Goal: Task Accomplishment & Management: Complete application form

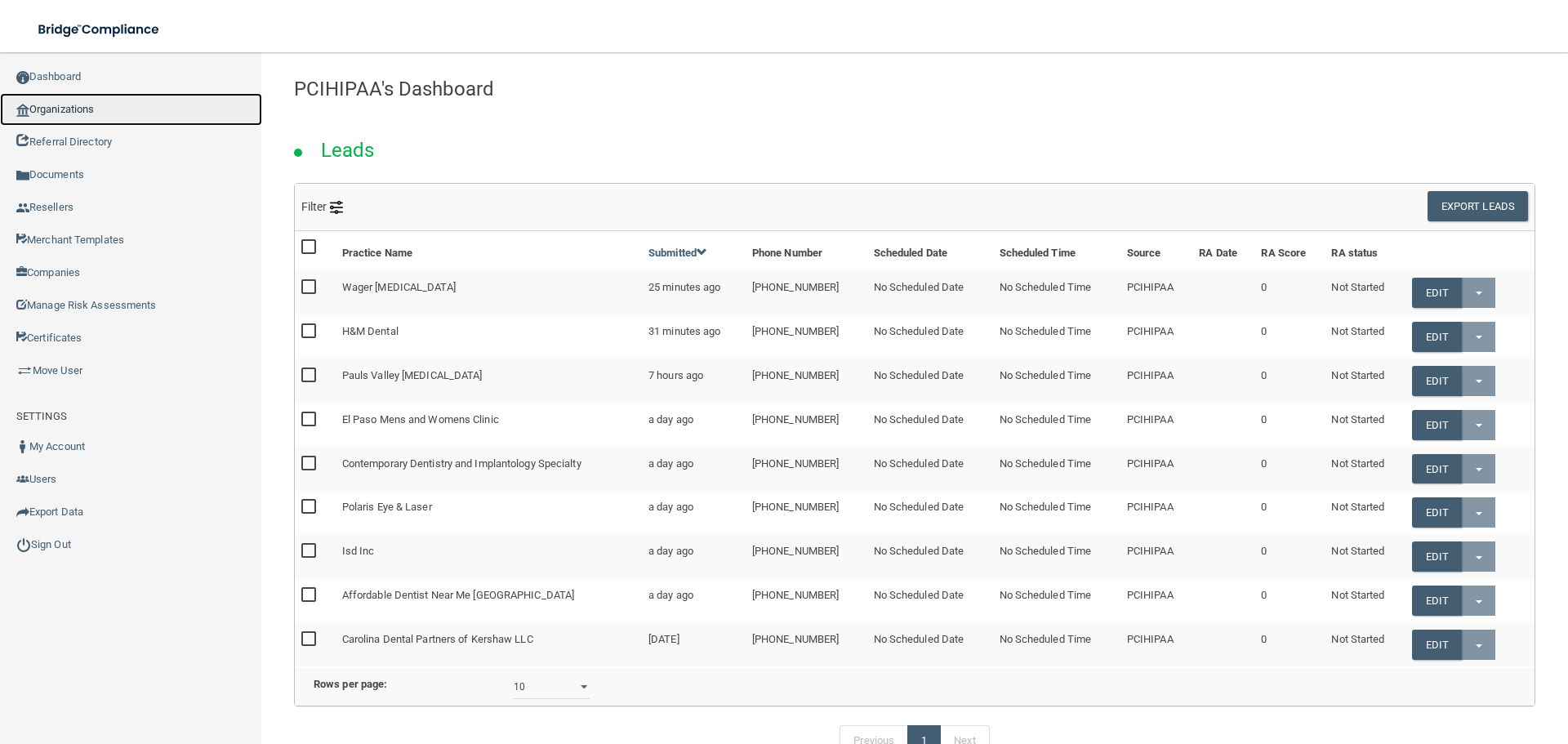
click at [117, 107] on link "Organizations" at bounding box center [131, 109] width 262 height 32
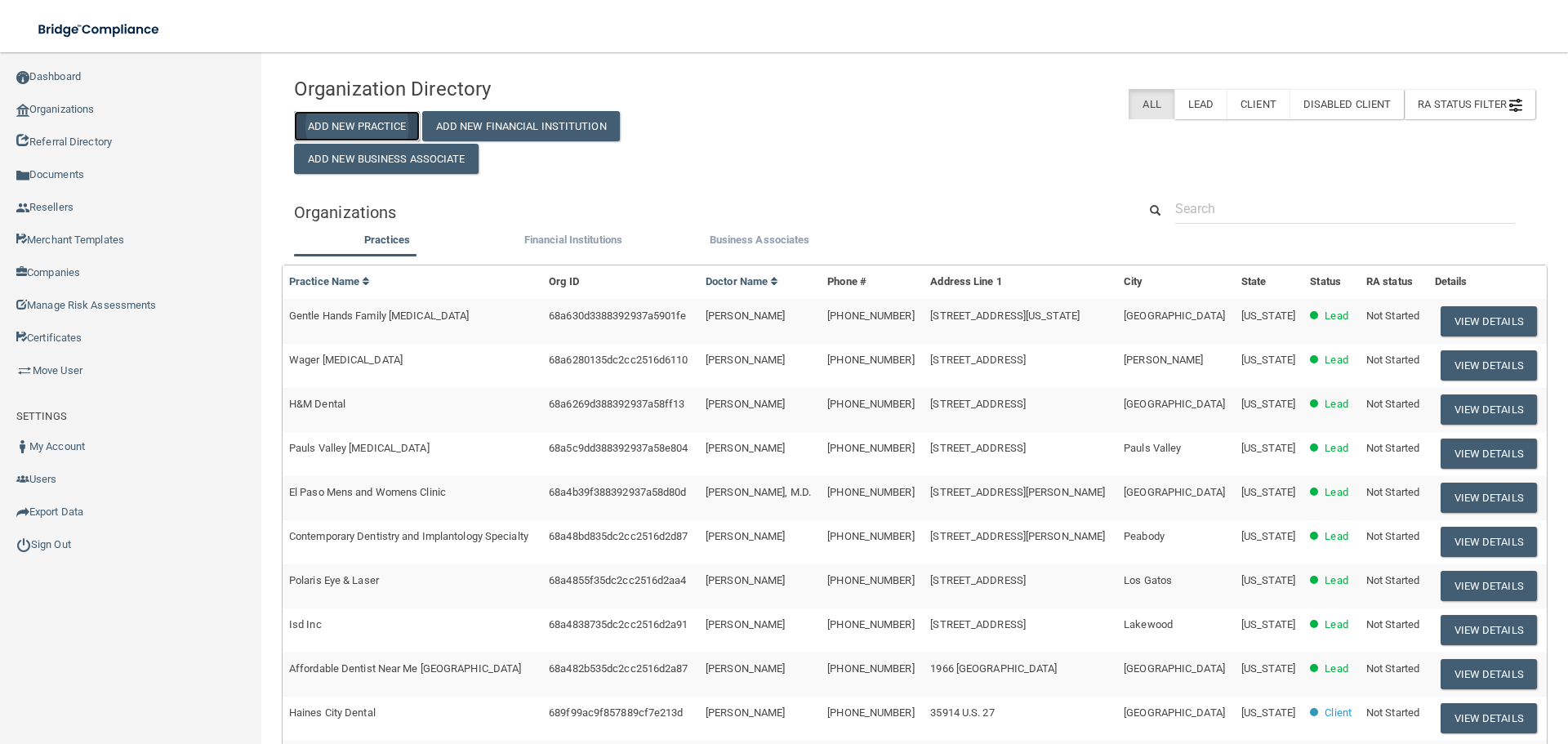
click at [366, 117] on button "Add New Practice" at bounding box center [356, 126] width 126 height 30
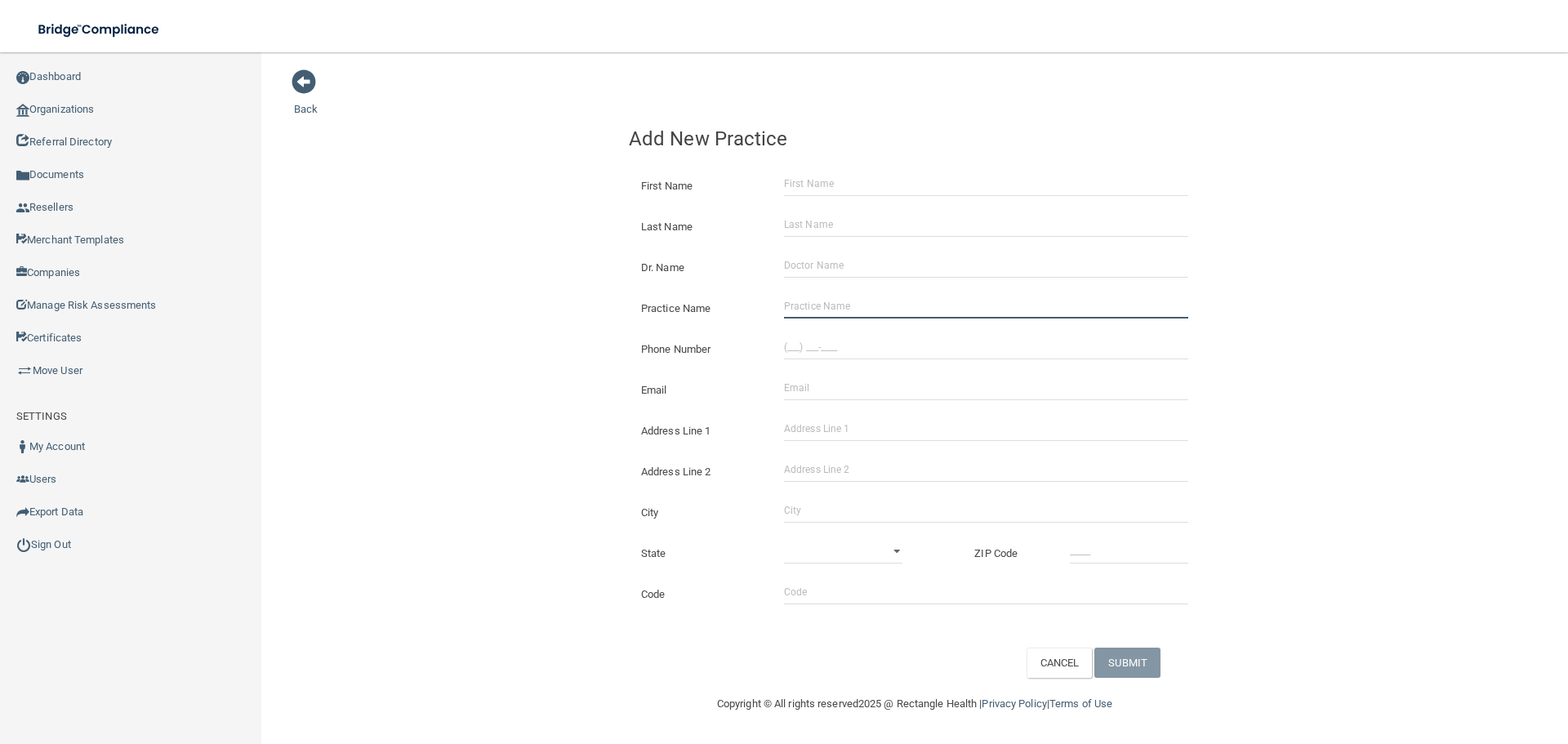
drag, startPoint x: 841, startPoint y: 307, endPoint x: 402, endPoint y: 264, distance: 441.1
click at [841, 307] on input "Practice Name" at bounding box center [985, 306] width 404 height 24
paste input "Memorial Drive Dental"
type input "Memorial Drive Dental"
click at [427, 251] on div "Back Add New Practice First Name Last Name Dr. Name Practice Name Memorial Driv…" at bounding box center [914, 373] width 1241 height 610
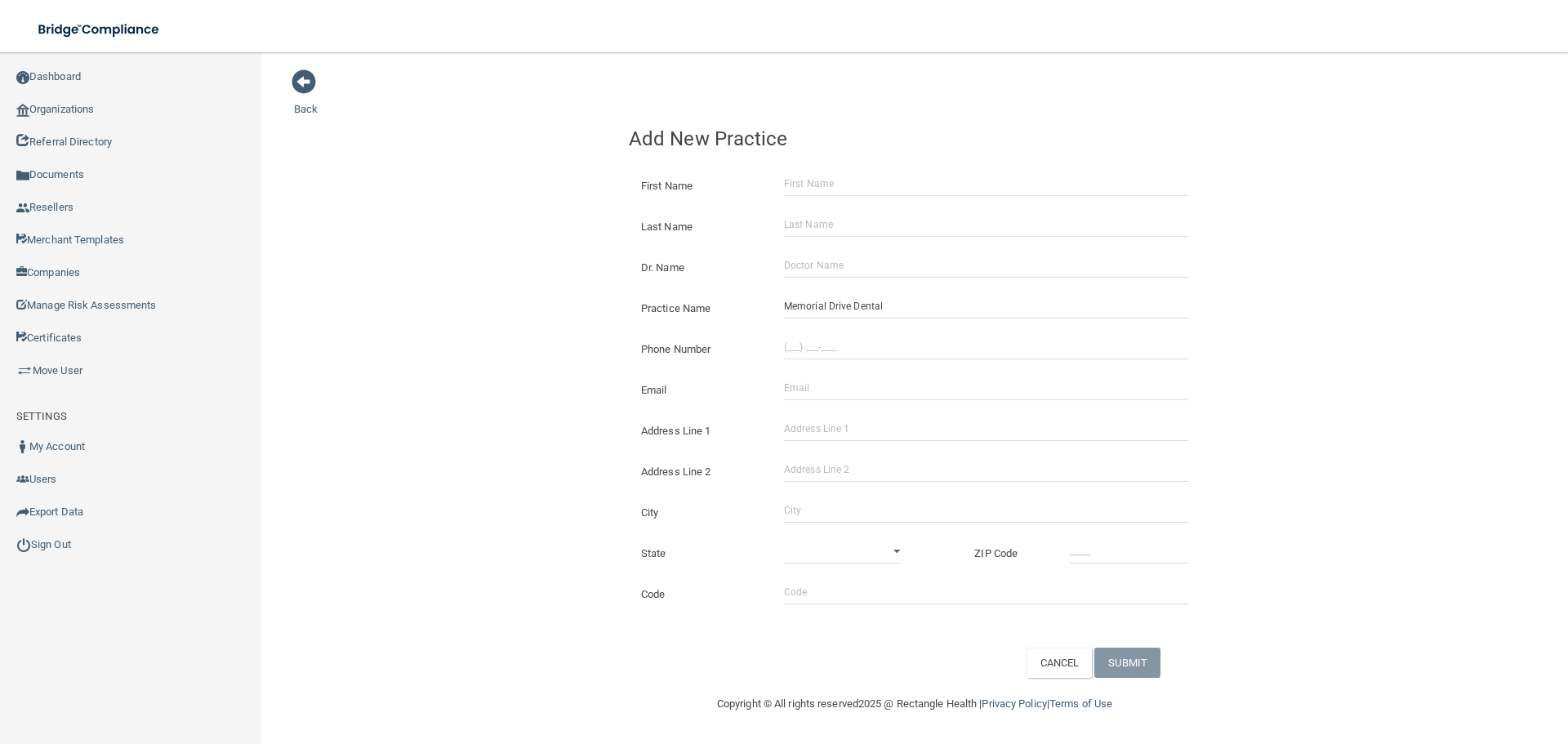
click at [834, 359] on div "Phone Number" at bounding box center [914, 342] width 596 height 41
click at [834, 342] on input "(___) ___-____" at bounding box center [985, 347] width 404 height 24
paste input "413) 930-1265"
type input "[PHONE_NUMBER]"
click at [827, 437] on input "Address Line 1" at bounding box center [985, 428] width 404 height 24
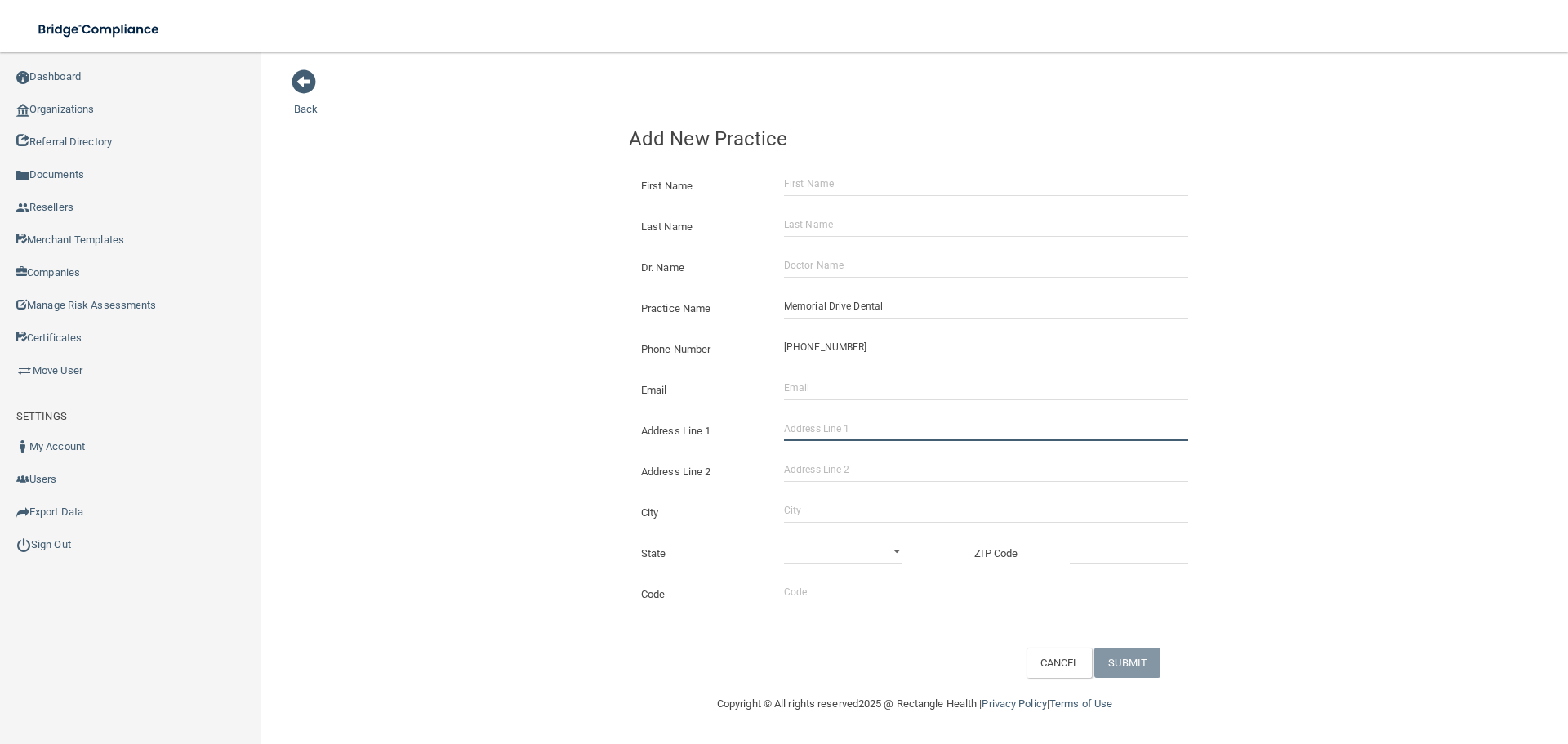
paste input "[STREET_ADDRESS]"
type input "[STREET_ADDRESS]"
click at [820, 508] on input "City" at bounding box center [985, 510] width 404 height 24
type input "Chicopee"
click at [850, 554] on select "[US_STATE] [US_STATE] [US_STATE] [US_STATE] [US_STATE] [US_STATE] [US_STATE] [U…" at bounding box center [843, 551] width 118 height 24
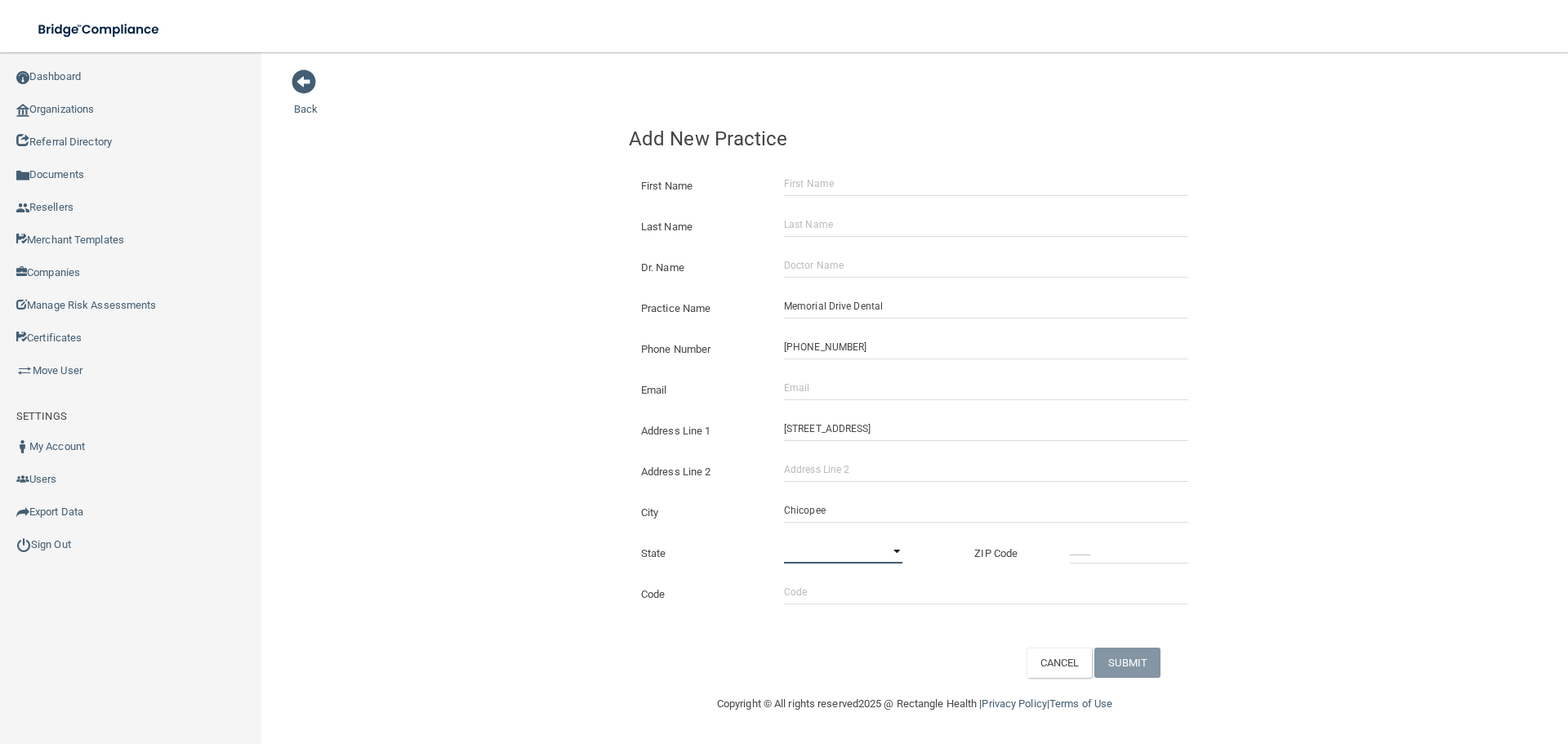
select select "21"
click at [784, 539] on select "[US_STATE] [US_STATE] [US_STATE] [US_STATE] [US_STATE] [US_STATE] [US_STATE] [U…" at bounding box center [843, 551] width 118 height 24
click at [1126, 558] on input "_____" at bounding box center [1129, 551] width 118 height 24
type input "01020"
click at [421, 544] on div "Back Add New Practice First Name Last Name Dr. Name Practice Name [GEOGRAPHIC_D…" at bounding box center [914, 373] width 1241 height 610
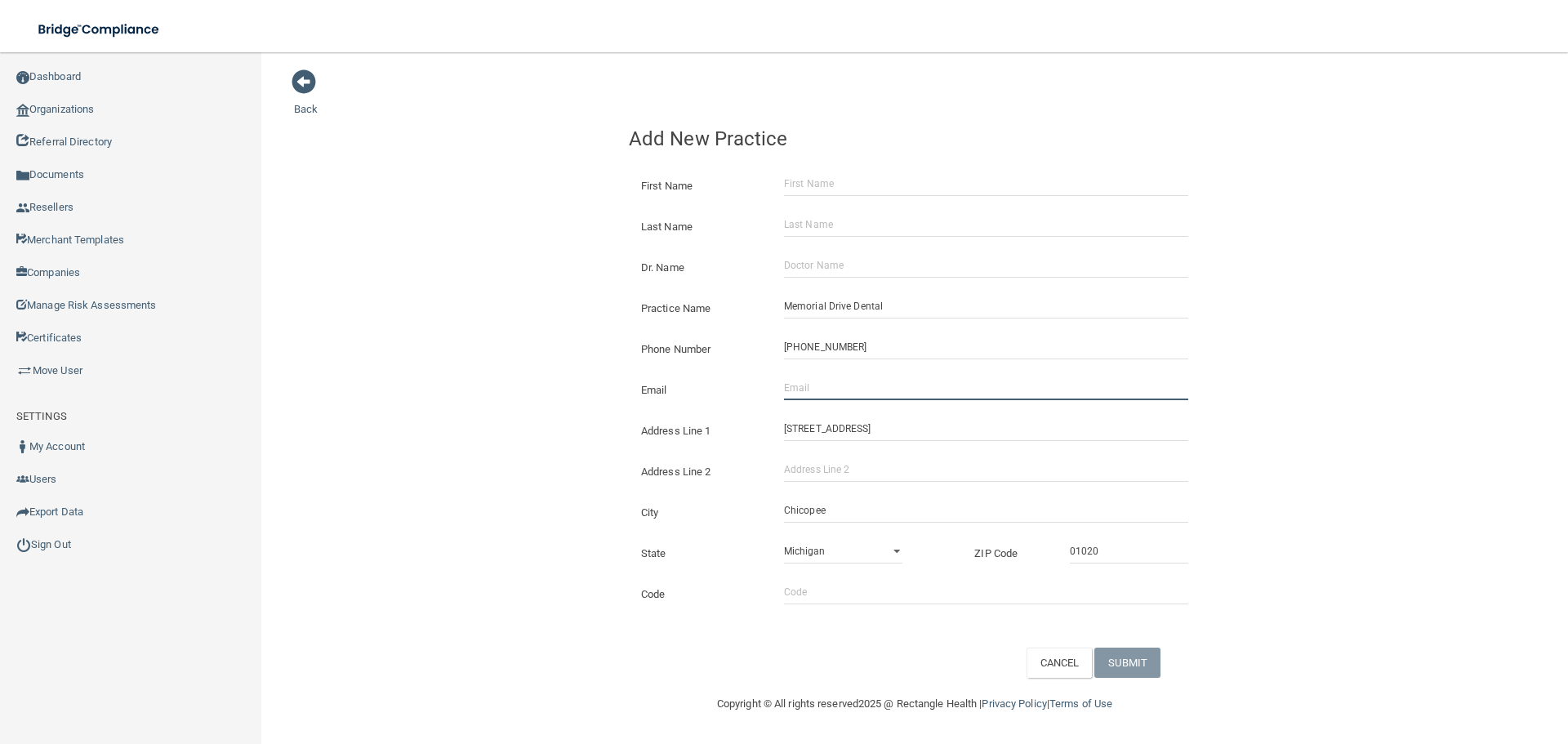
drag, startPoint x: 870, startPoint y: 388, endPoint x: 815, endPoint y: 387, distance: 55.0
click at [870, 388] on input "Email" at bounding box center [985, 387] width 404 height 24
paste input "[EMAIL_ADDRESS][DOMAIN_NAME]"
click at [456, 366] on div "Back Add New Practice First Name Last Name Dr. Name Practice Name [GEOGRAPHIC_D…" at bounding box center [914, 373] width 1241 height 610
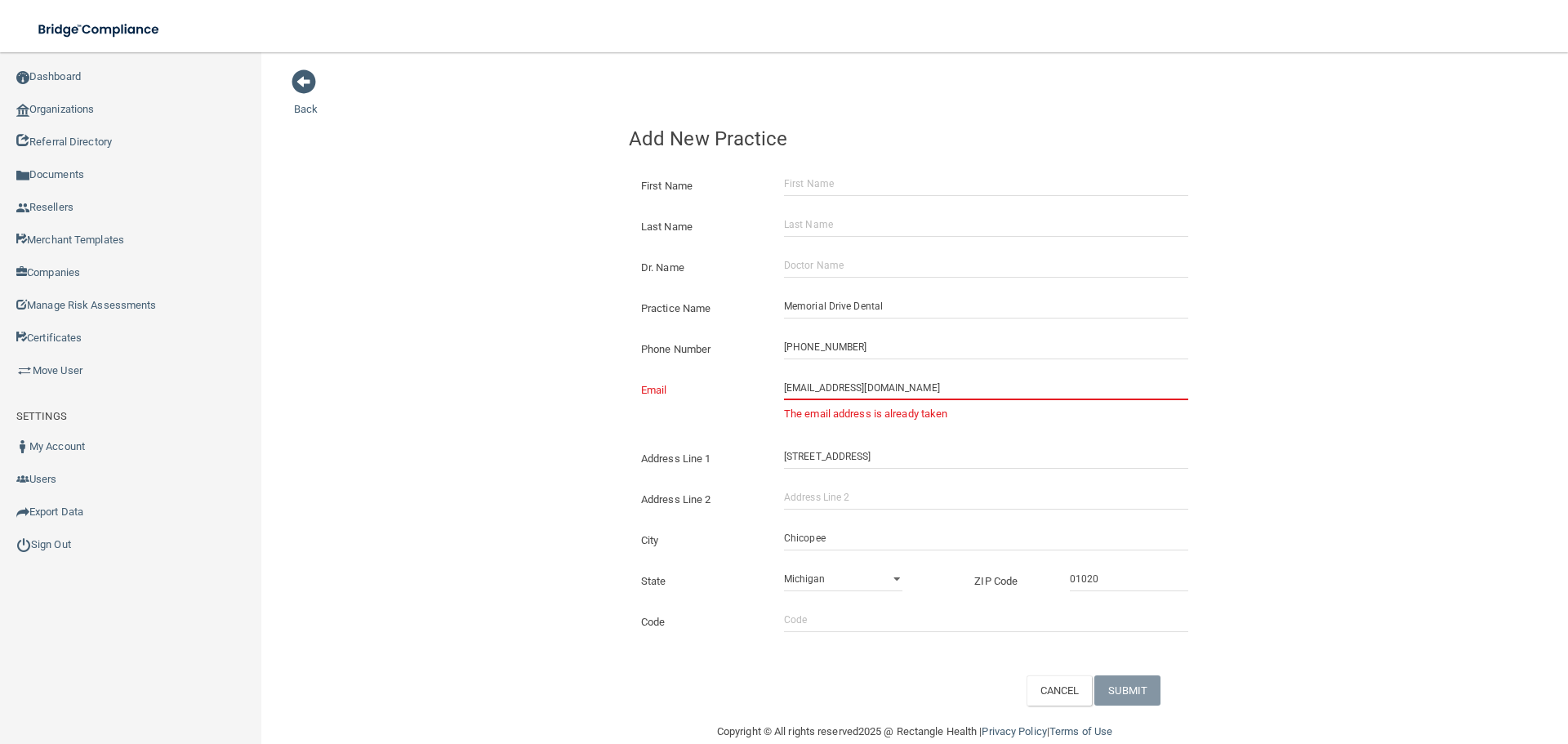
click at [784, 391] on input "[EMAIL_ADDRESS][DOMAIN_NAME]" at bounding box center [985, 387] width 404 height 24
type input "[EMAIL_ADDRESS][DOMAIN_NAME]"
click at [578, 306] on div "Back Add New Practice First Name Last Name Dr. Name Practice Name [GEOGRAPHIC_D…" at bounding box center [914, 387] width 1241 height 637
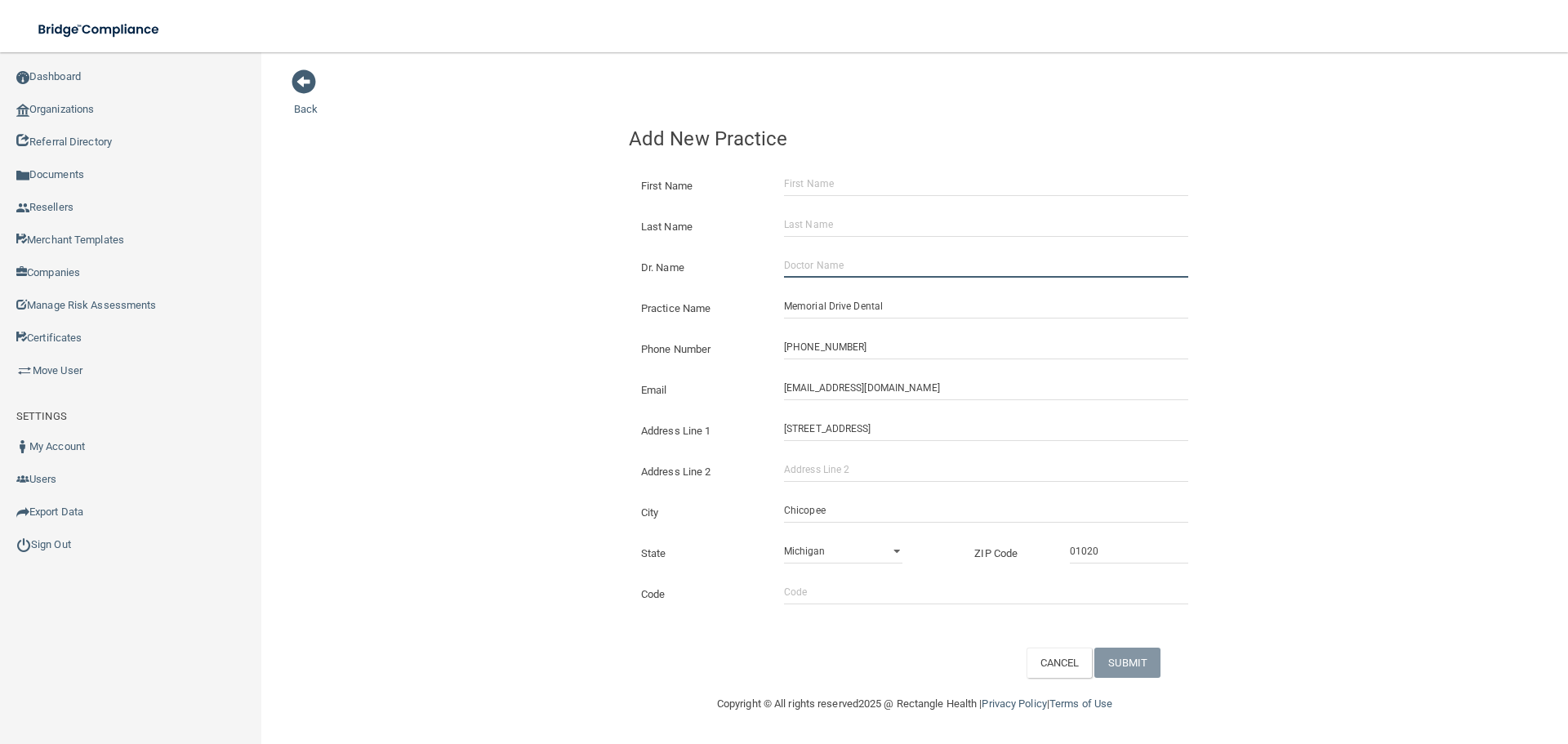
drag, startPoint x: 819, startPoint y: 264, endPoint x: 794, endPoint y: 265, distance: 25.0
click at [819, 264] on input "Dr. Name" at bounding box center [985, 265] width 404 height 24
paste input "[PERSON_NAME]"
type input "[PERSON_NAME]"
click at [530, 254] on div "Back Add New Practice First Name Last Name Dr. Name [GEOGRAPHIC_DATA][PERSON_NA…" at bounding box center [914, 373] width 1241 height 610
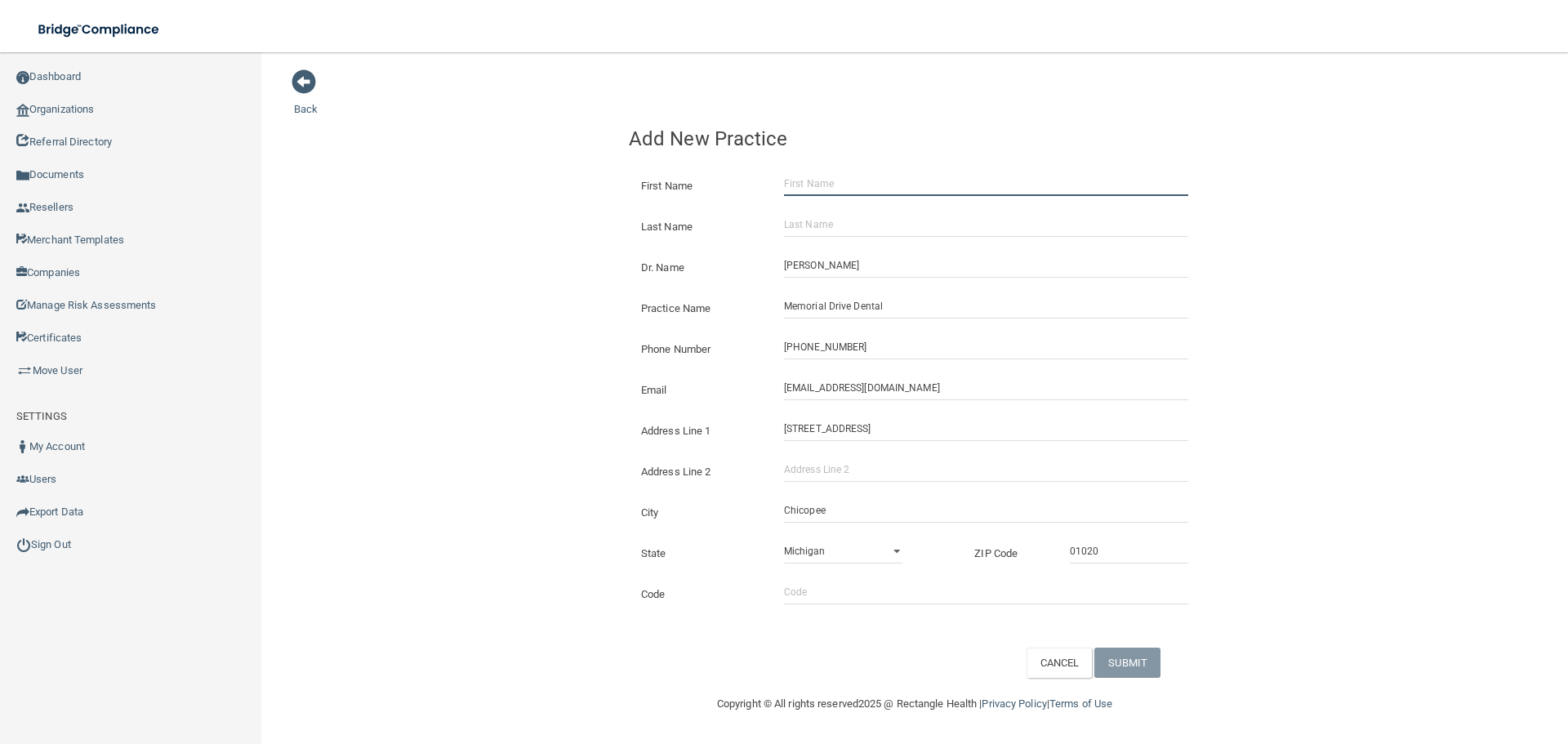
click at [799, 192] on input "First Name" at bounding box center [985, 183] width 404 height 24
paste input "[PERSON_NAME]"
click at [848, 180] on input "[PERSON_NAME]" at bounding box center [985, 183] width 404 height 24
type input "Hasham"
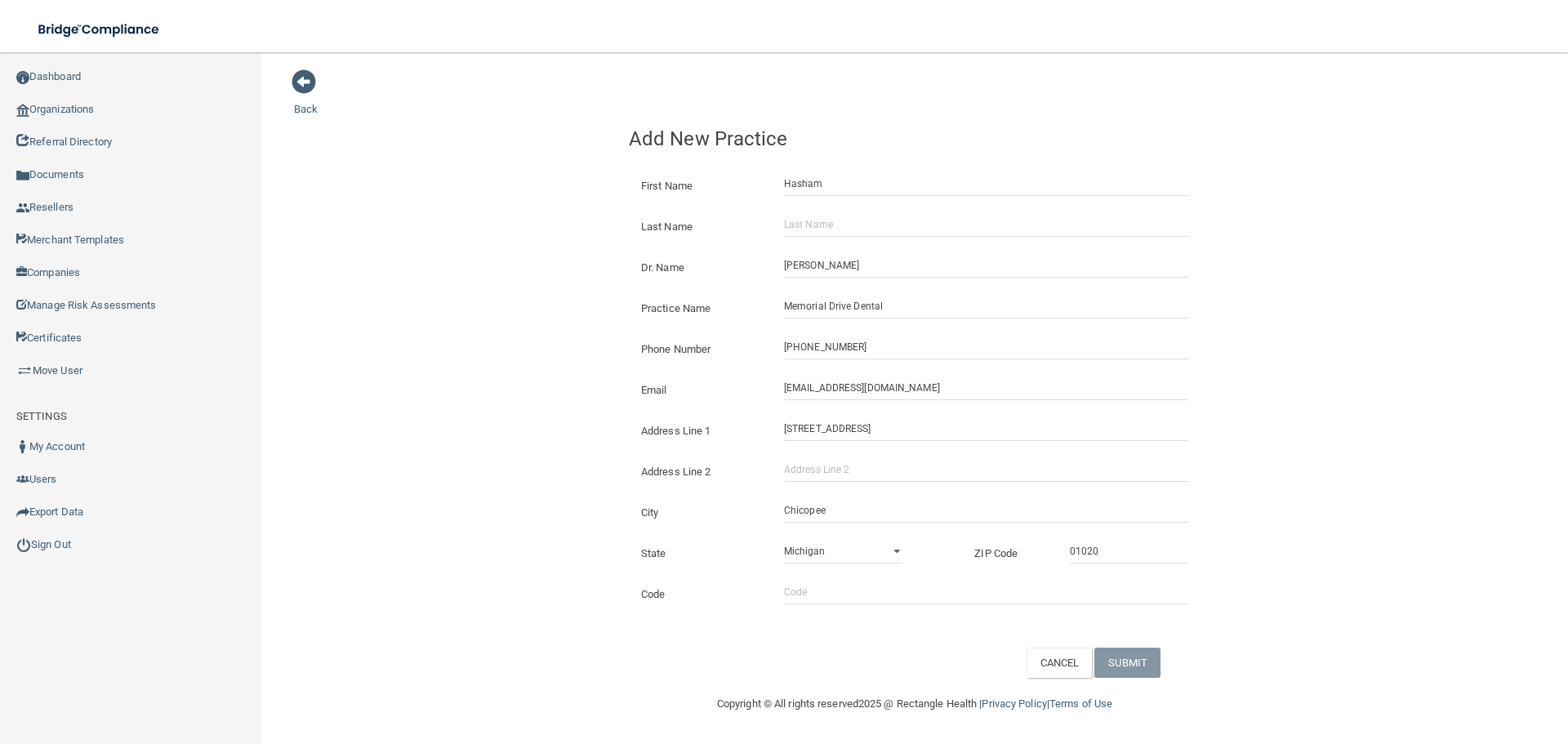
click at [857, 237] on div "Last Name" at bounding box center [914, 220] width 596 height 41
drag, startPoint x: 857, startPoint y: 232, endPoint x: 839, endPoint y: 230, distance: 18.1
click at [857, 232] on input "Last Name" at bounding box center [985, 224] width 404 height 24
paste input "Majoka"
type input "Majoka"
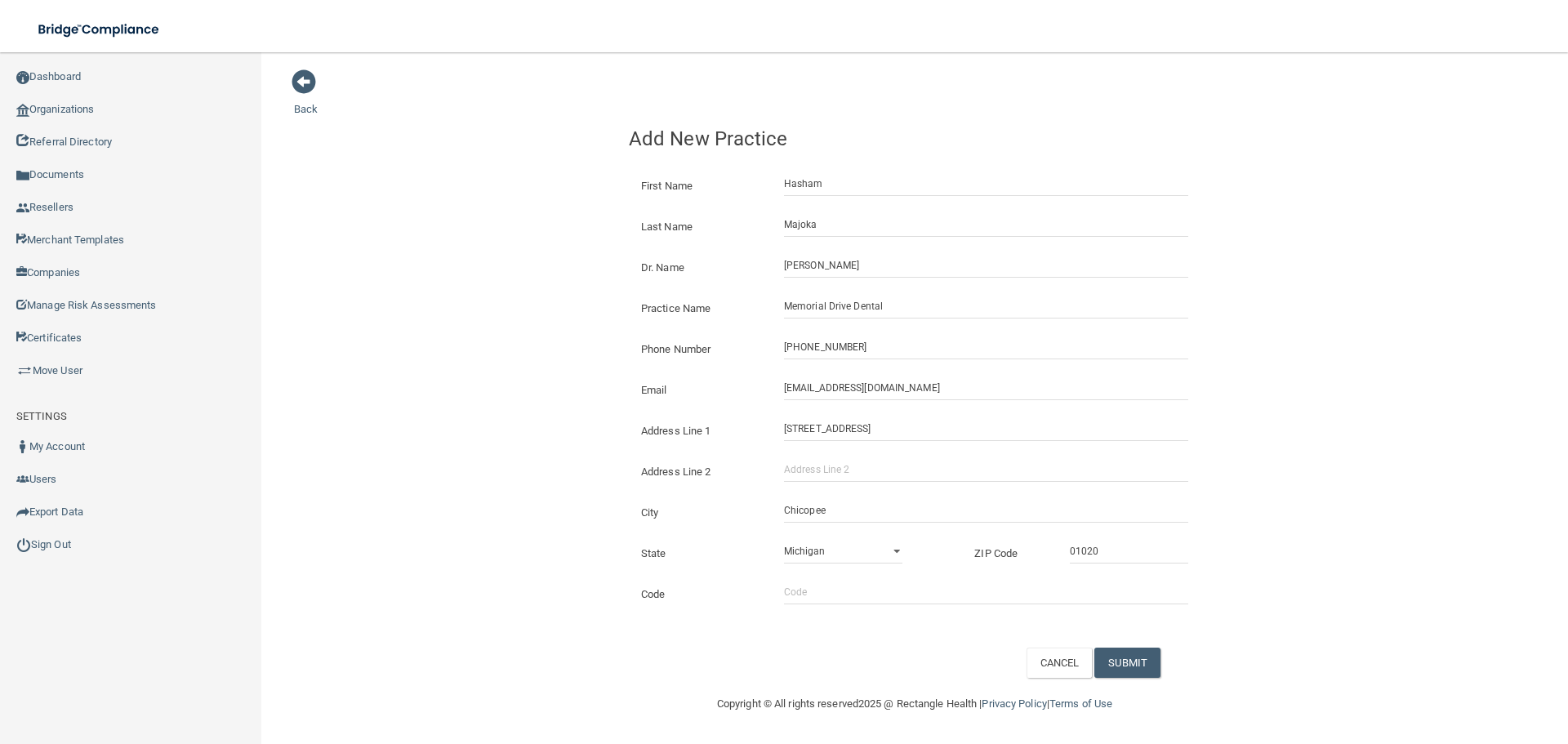
click at [520, 197] on div "Back Add New Practice First Name [PERSON_NAME] Last Name [GEOGRAPHIC_DATA] Dr. …" at bounding box center [914, 373] width 1241 height 610
click at [1115, 678] on button "SUBMIT" at bounding box center [1127, 663] width 66 height 30
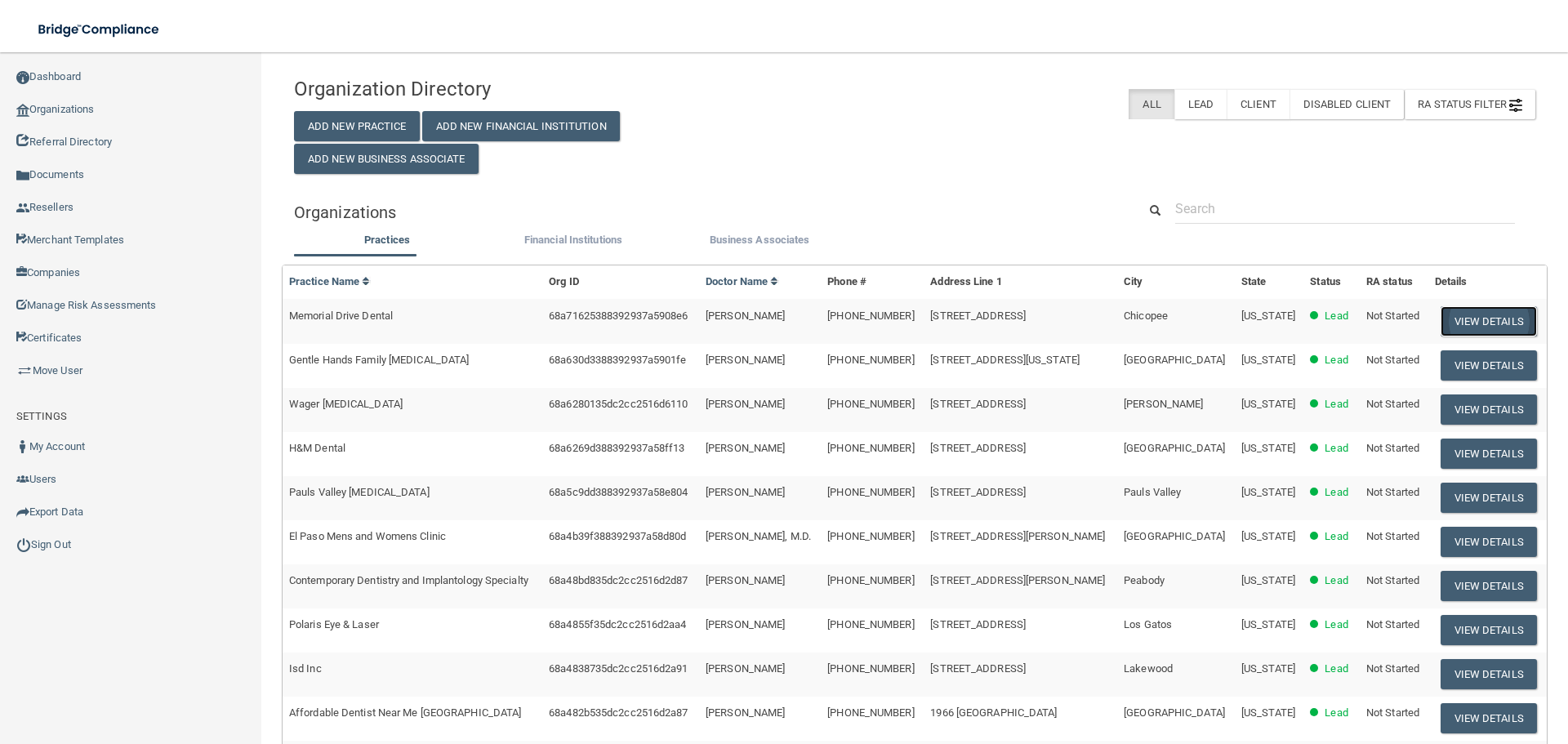
click at [1478, 323] on button "View Details" at bounding box center [1489, 322] width 97 height 30
